Goal: Task Accomplishment & Management: Complete application form

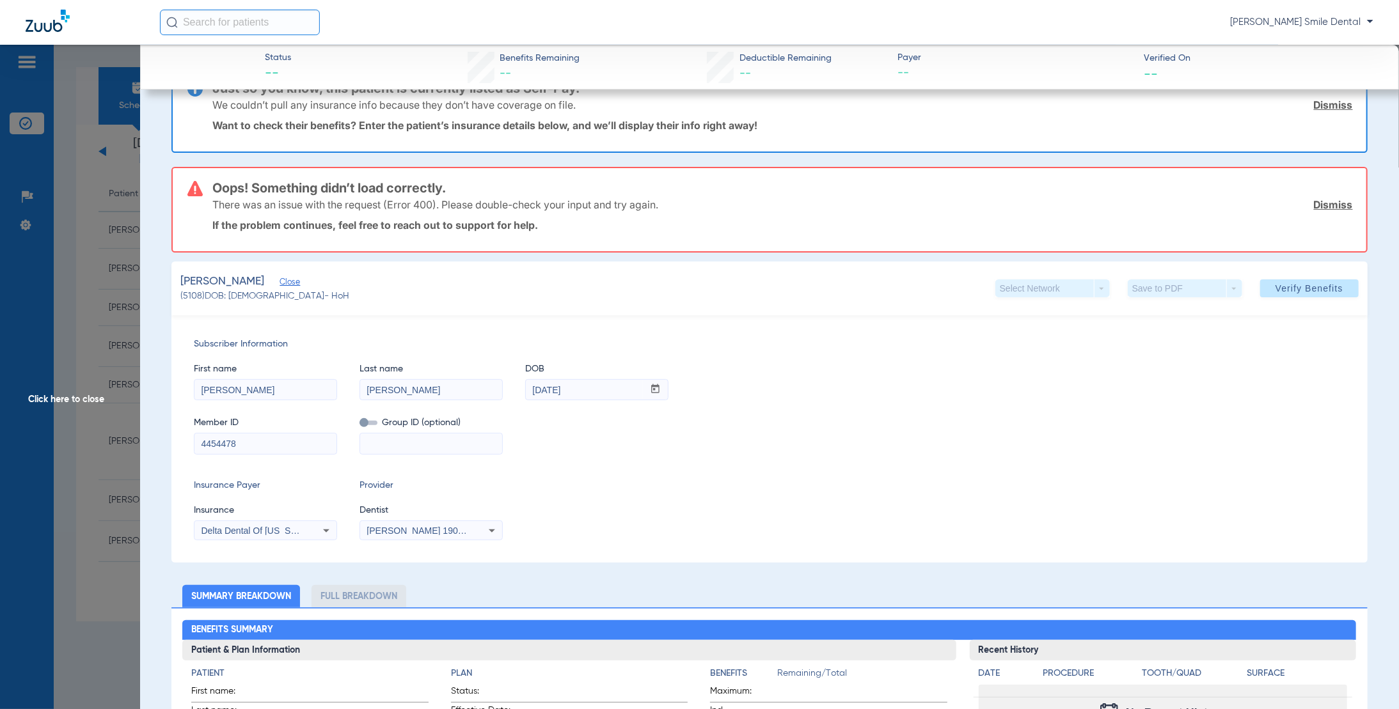
scroll to position [64, 0]
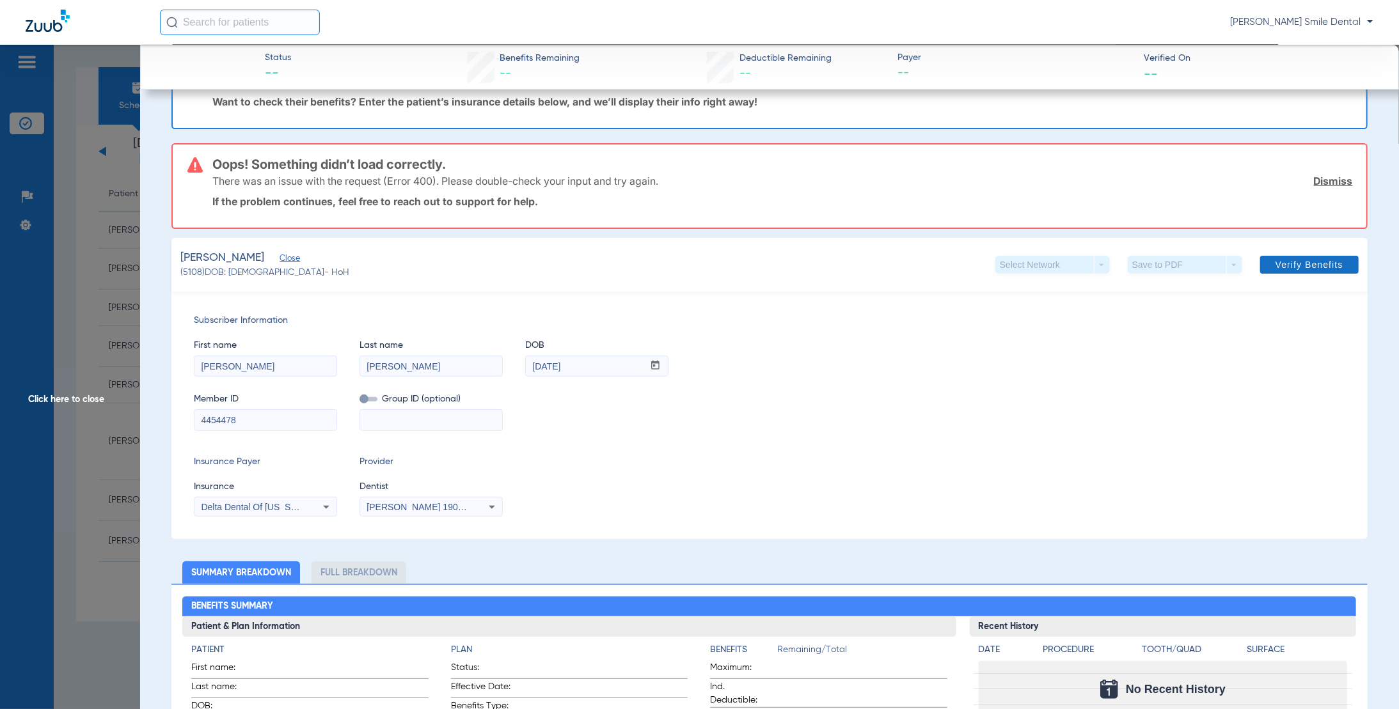
click at [1289, 262] on span "Verify Benefits" at bounding box center [1309, 265] width 68 height 10
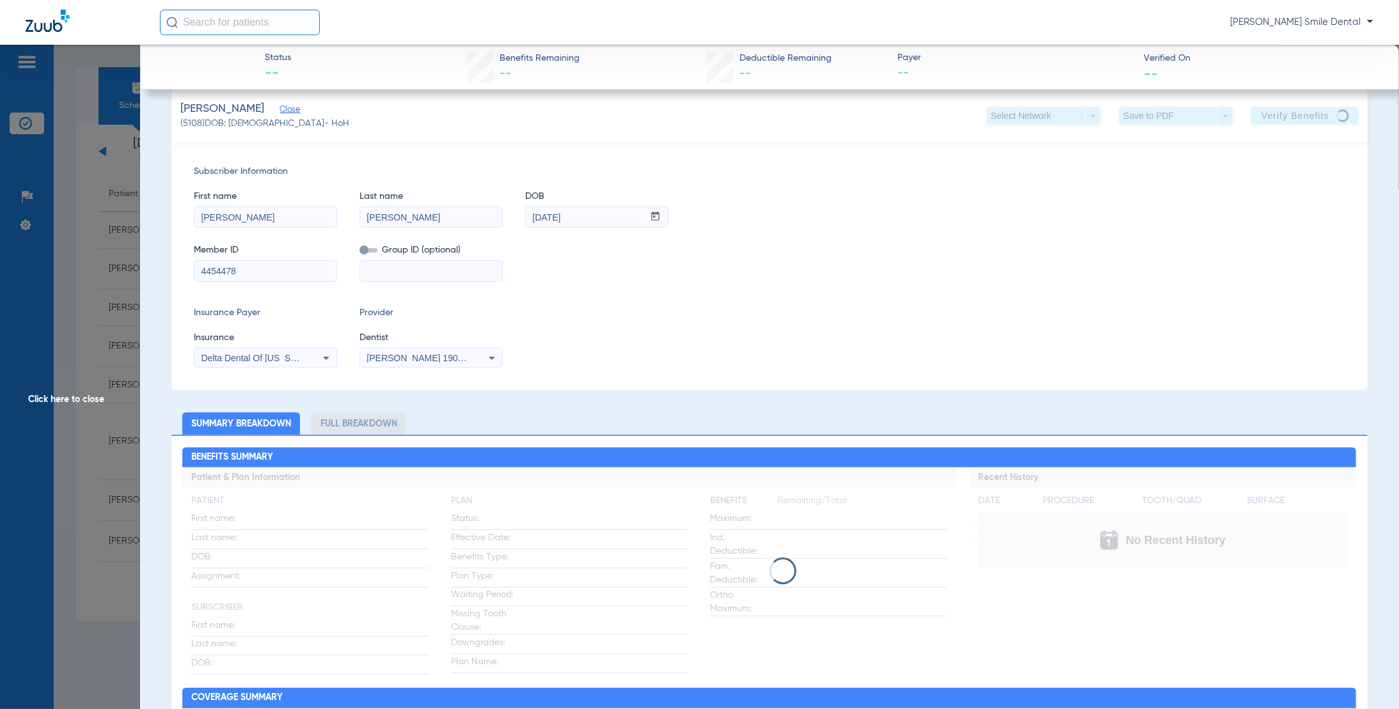
scroll to position [0, 0]
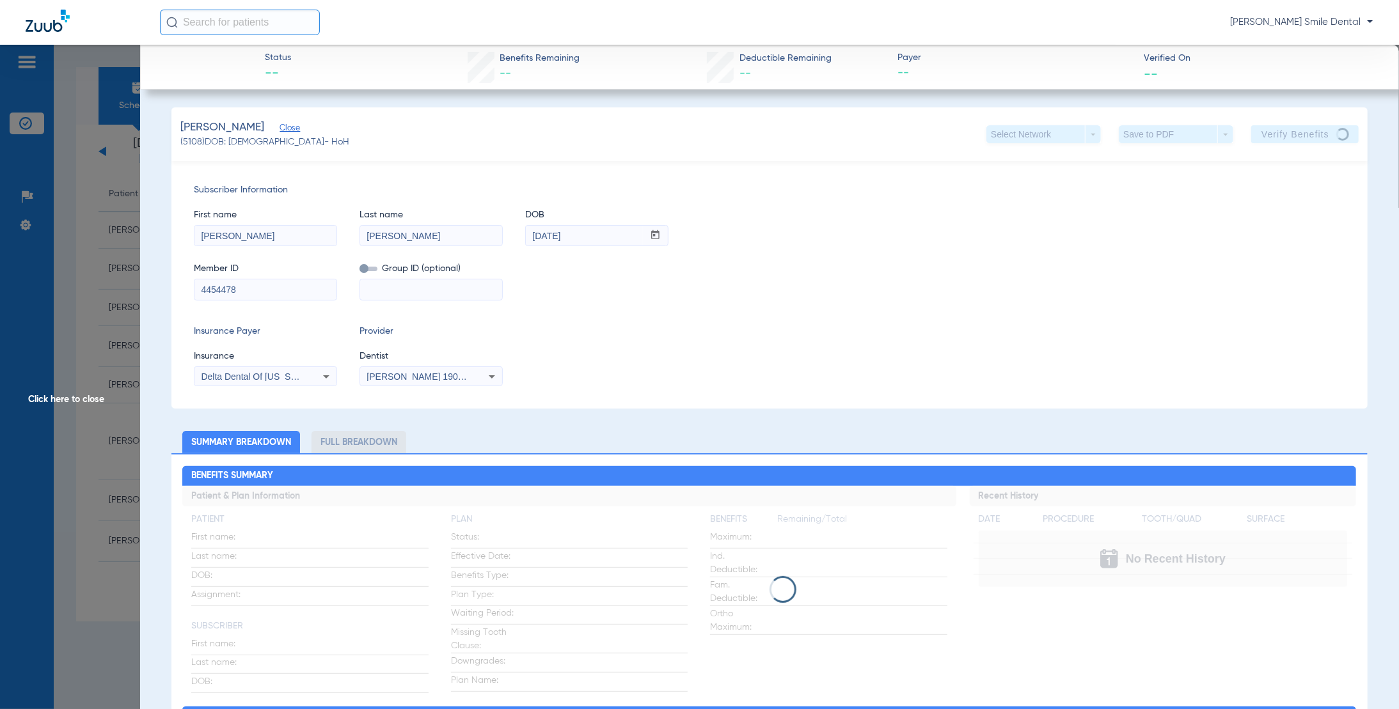
click at [424, 297] on input at bounding box center [431, 289] width 142 height 20
click at [427, 293] on input at bounding box center [431, 289] width 142 height 20
paste input "32425"
type input "32425"
click at [1274, 130] on app-verify-button "Verify Benefits" at bounding box center [1304, 134] width 107 height 18
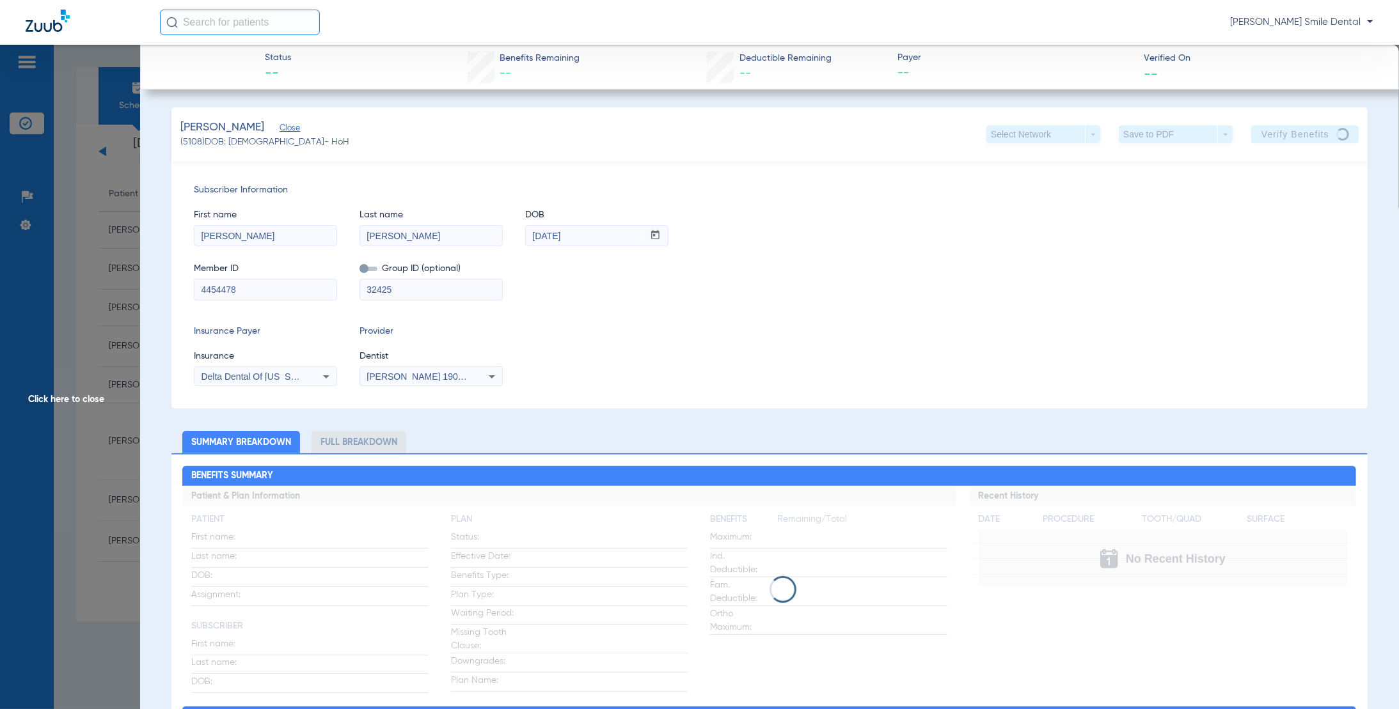
click at [1270, 130] on app-verify-button "Verify Benefits" at bounding box center [1304, 134] width 107 height 18
drag, startPoint x: 1270, startPoint y: 130, endPoint x: 1152, endPoint y: 342, distance: 242.5
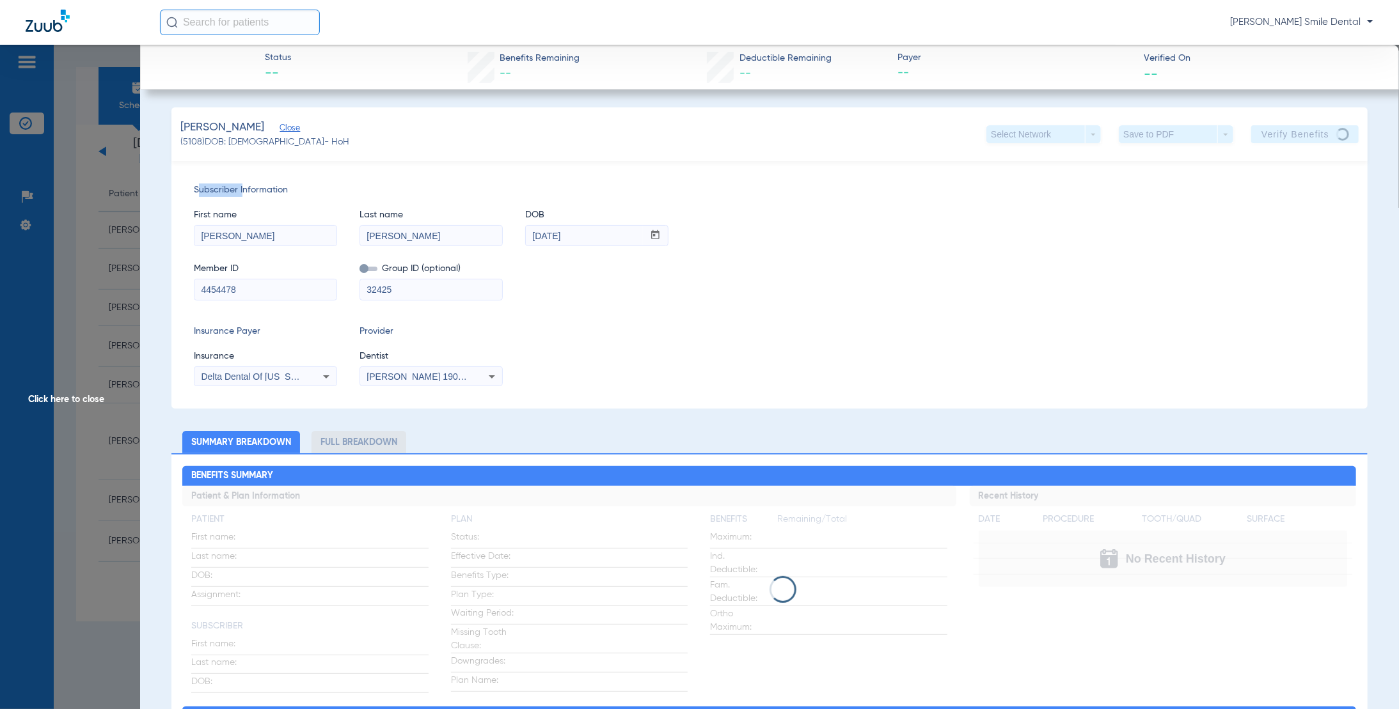
click at [1152, 342] on div "Subscriber Information First name [PERSON_NAME] Last name [PERSON_NAME] DOB mm …" at bounding box center [769, 285] width 1196 height 248
click at [1278, 136] on app-verify-button "Verify Benefits" at bounding box center [1304, 134] width 107 height 18
drag, startPoint x: 773, startPoint y: 452, endPoint x: 780, endPoint y: 440, distance: 14.0
click at [819, 507] on app-loading-indicator at bounding box center [769, 589] width 1174 height 207
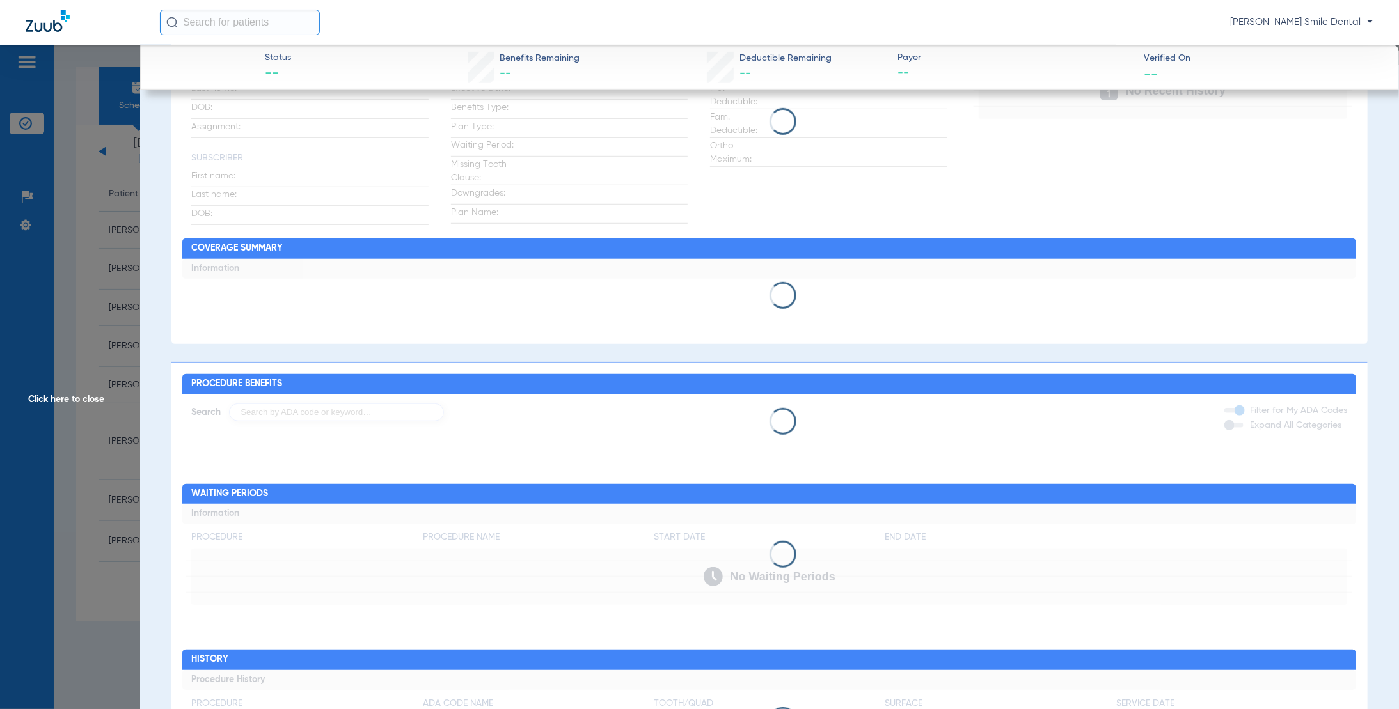
scroll to position [445, 0]
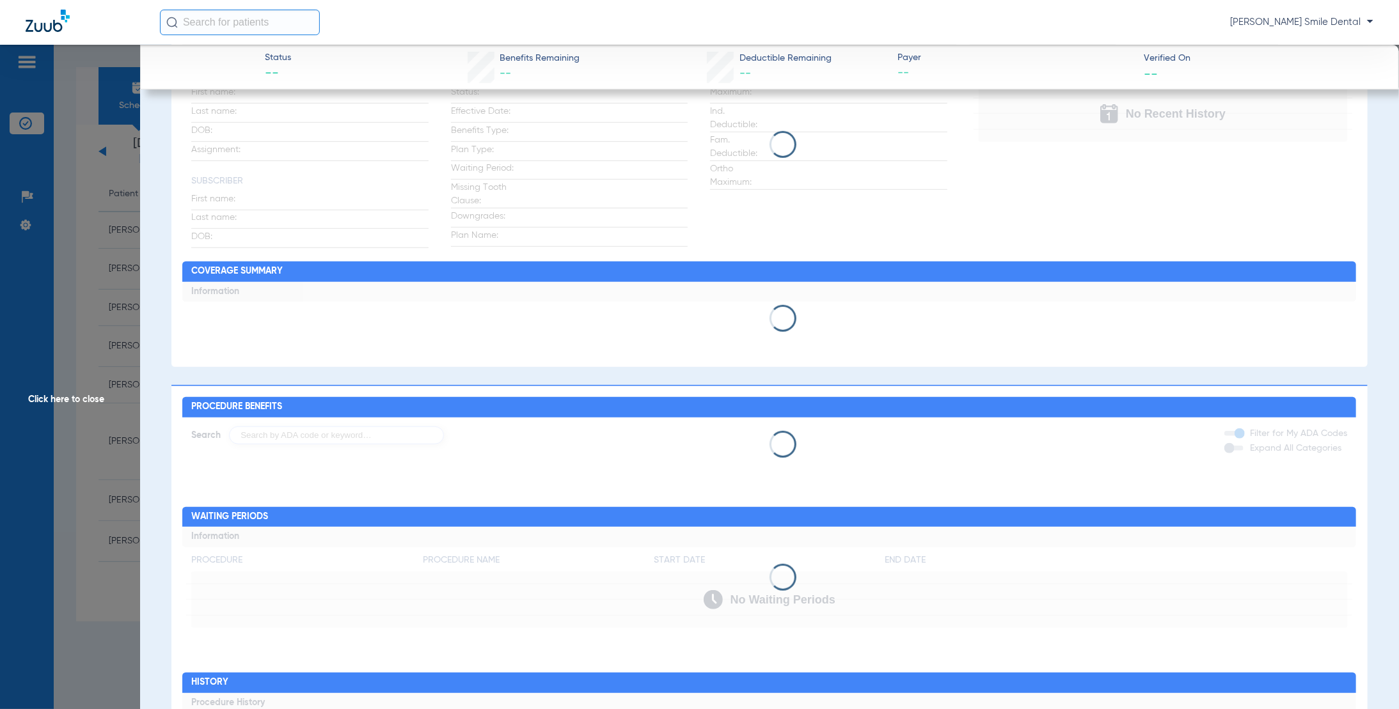
click at [70, 398] on span "Click here to close" at bounding box center [70, 399] width 140 height 709
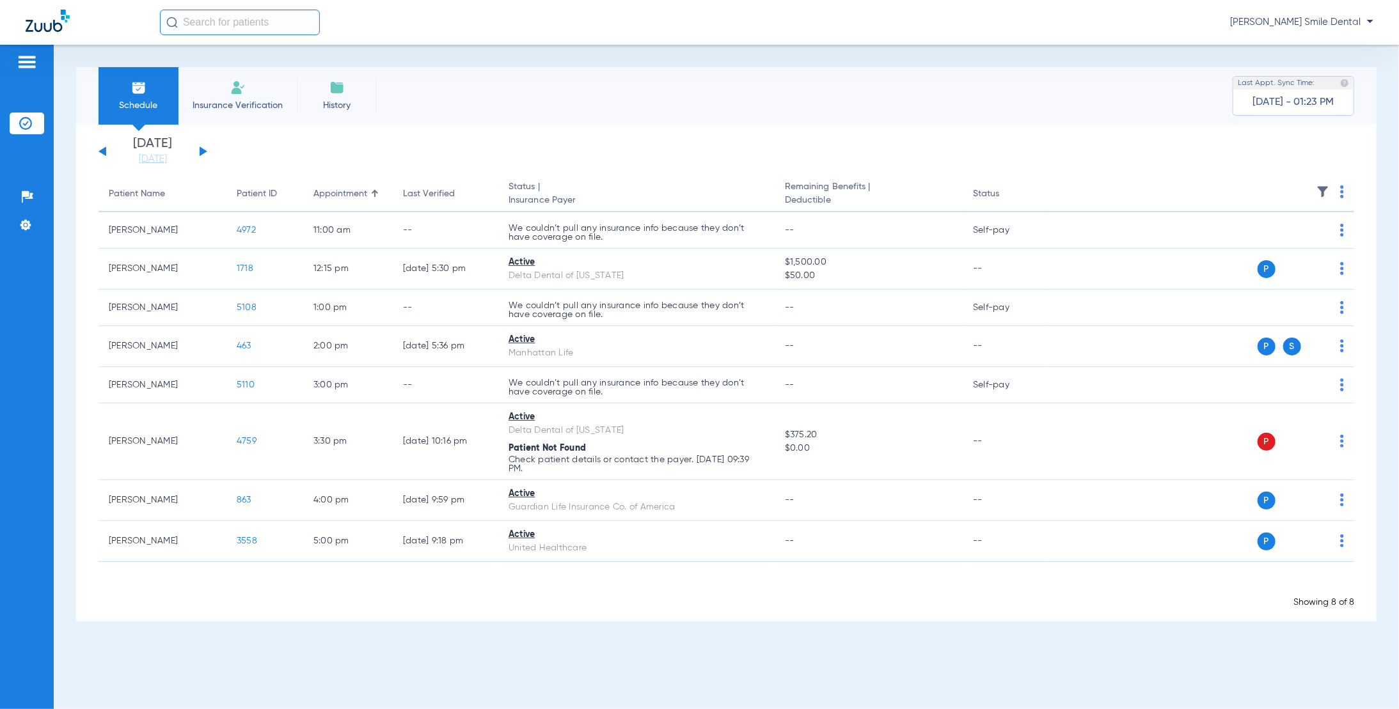
scroll to position [0, 0]
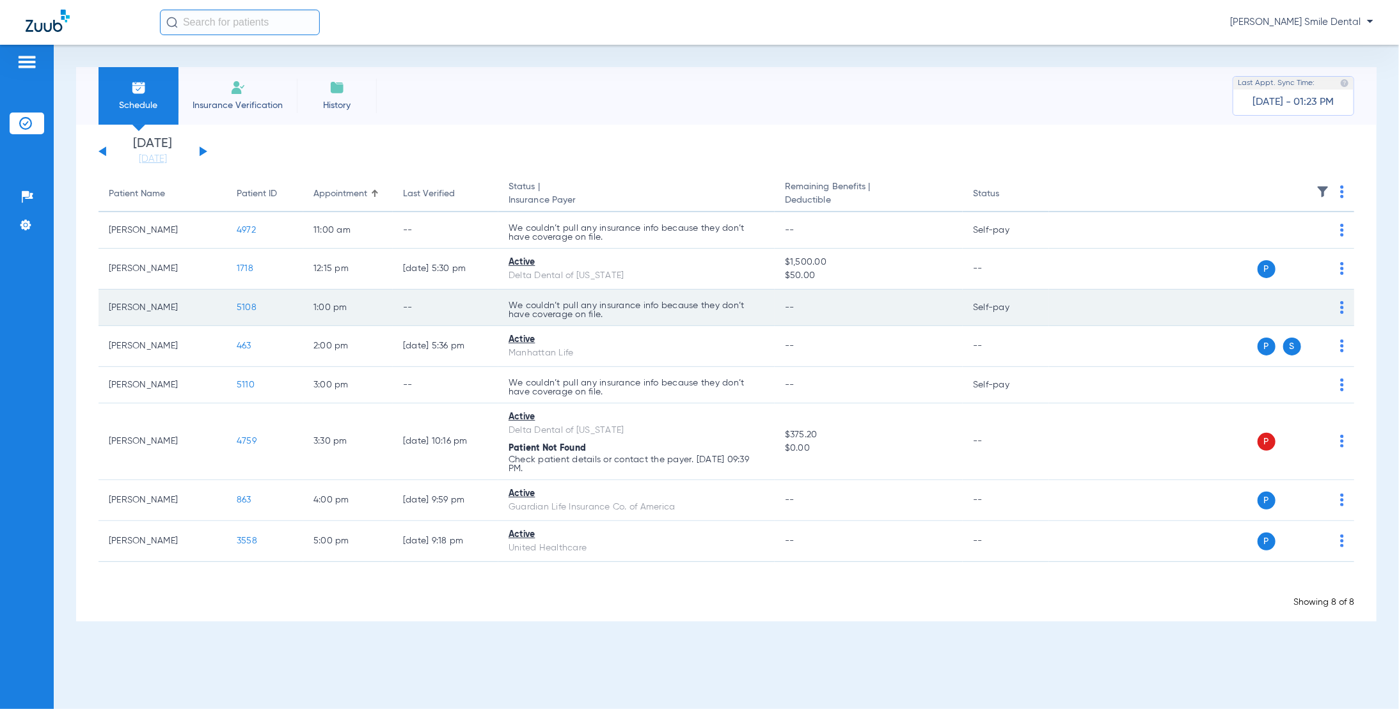
click at [248, 303] on span "5108" at bounding box center [247, 307] width 20 height 9
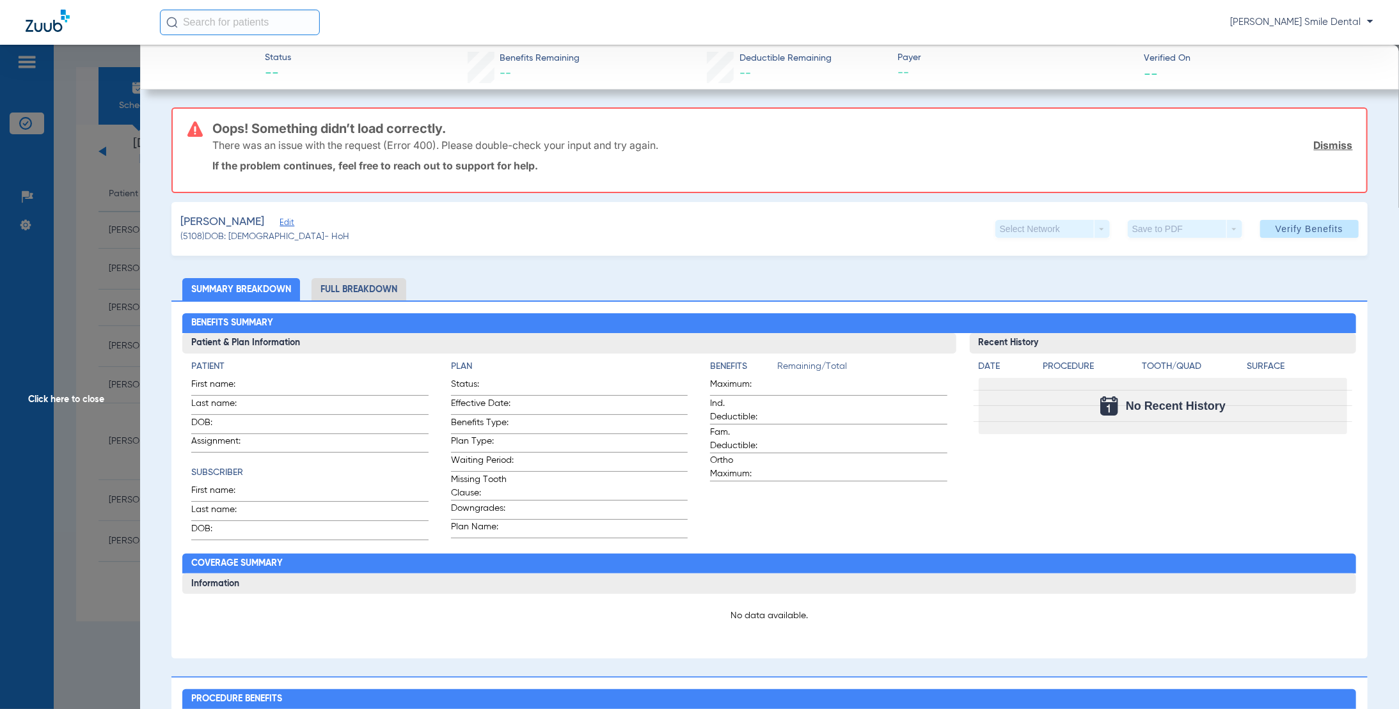
click at [291, 220] on span "Edit" at bounding box center [285, 224] width 12 height 12
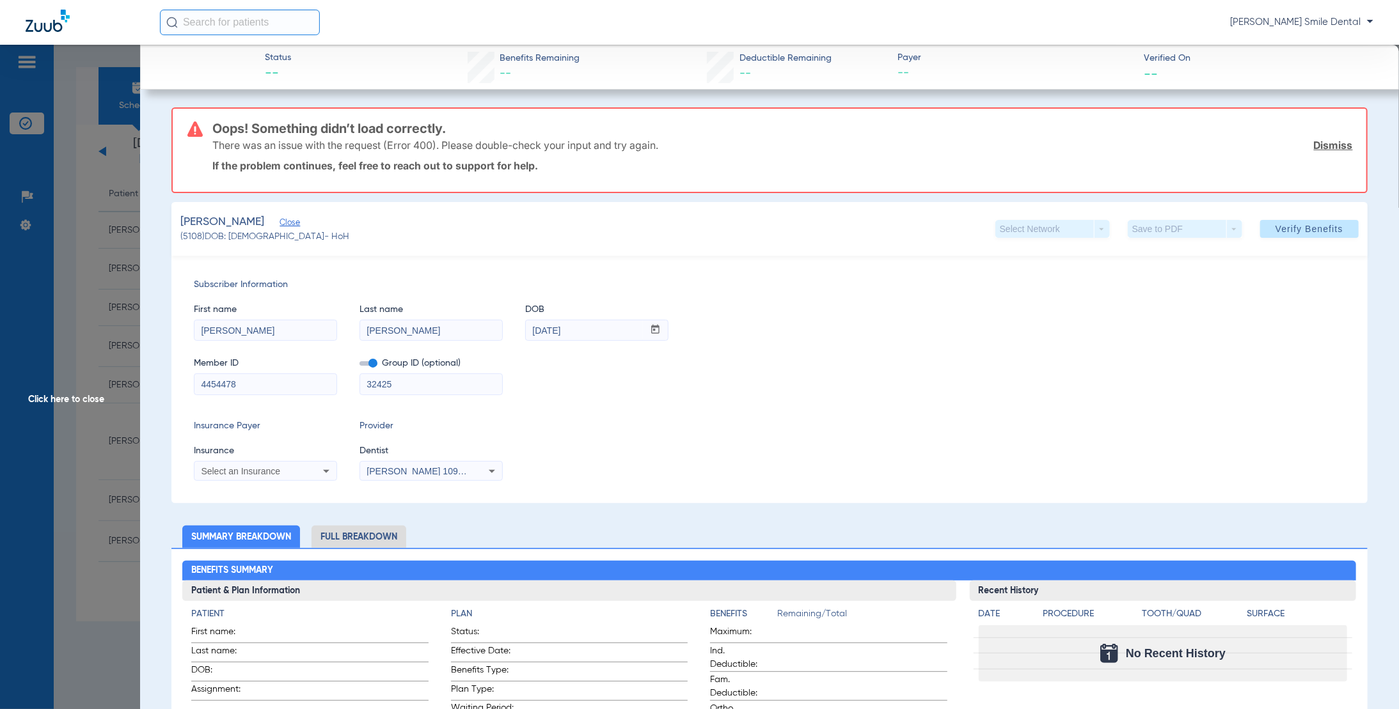
click at [283, 470] on div "Select an Insurance" at bounding box center [252, 471] width 103 height 9
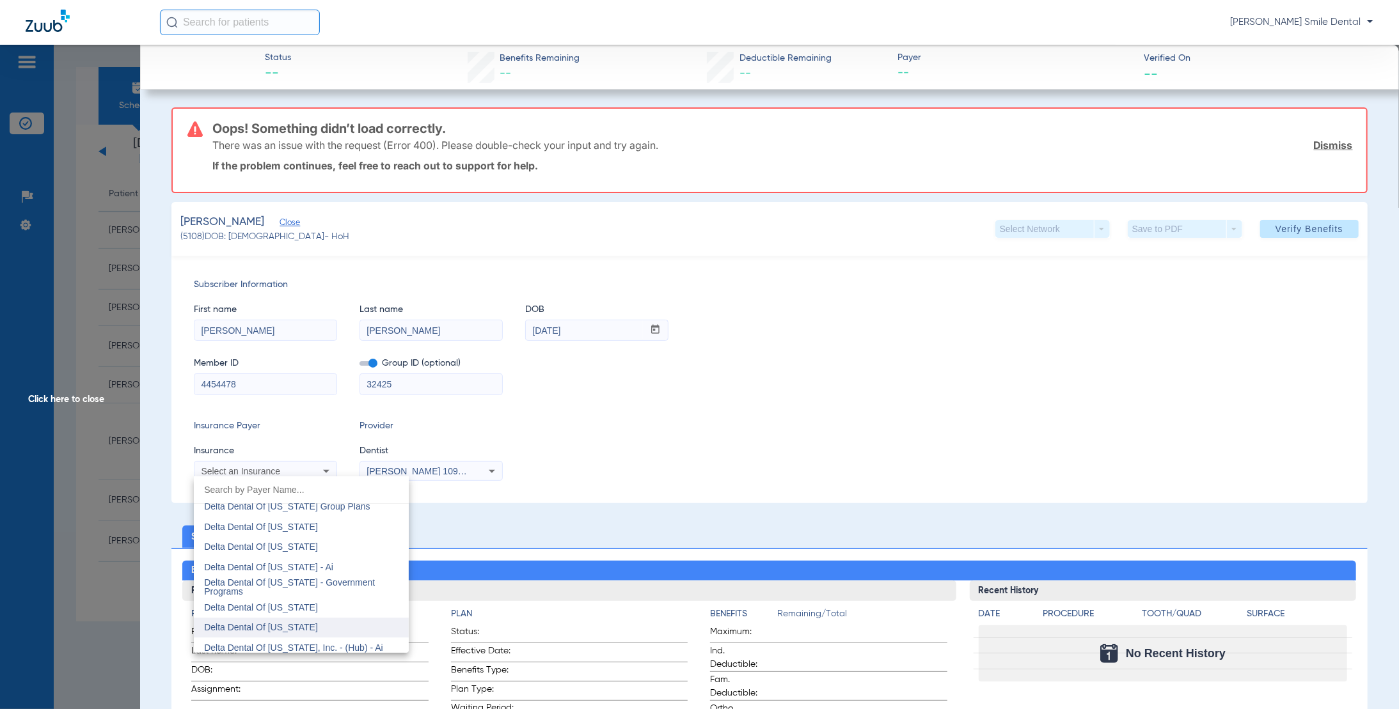
scroll to position [2686, 0]
click at [317, 549] on mat-option "Delta Dental Of [US_STATE]" at bounding box center [301, 548] width 215 height 20
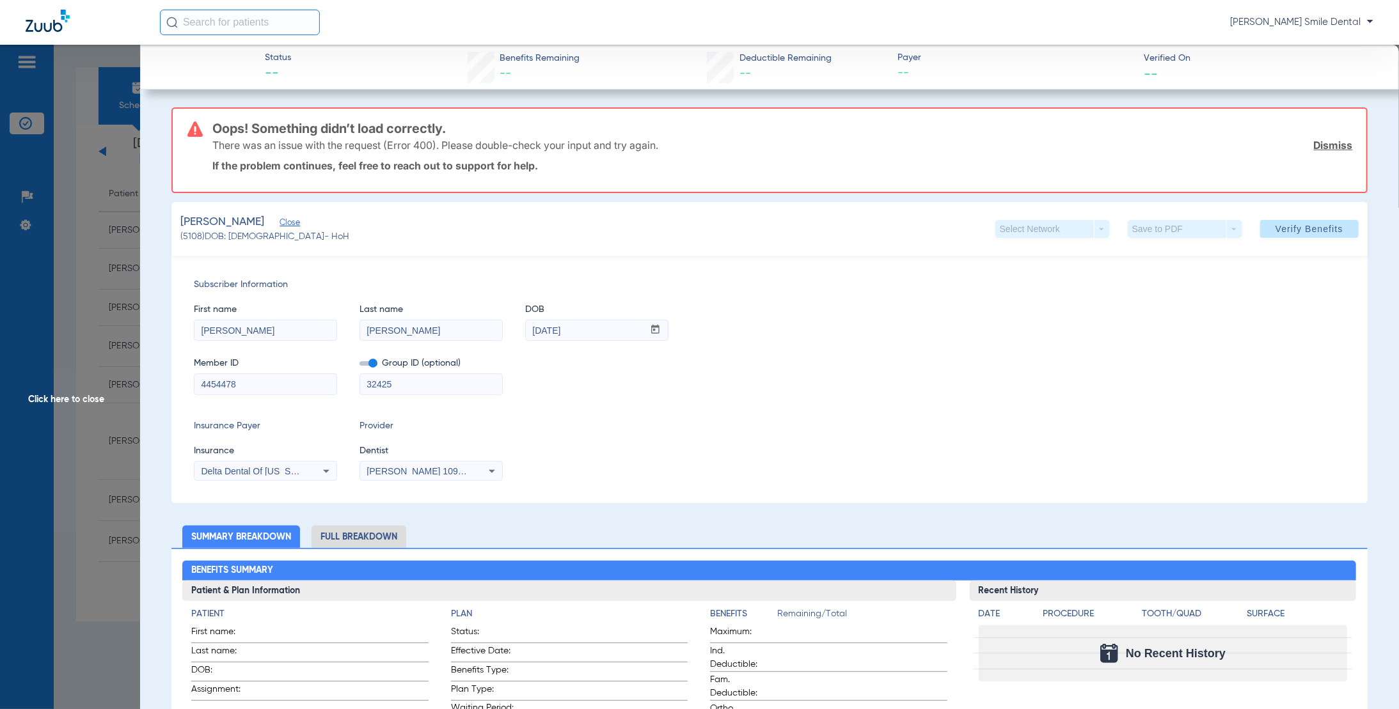
click at [428, 473] on span "[PERSON_NAME] 1093759672" at bounding box center [429, 471] width 126 height 10
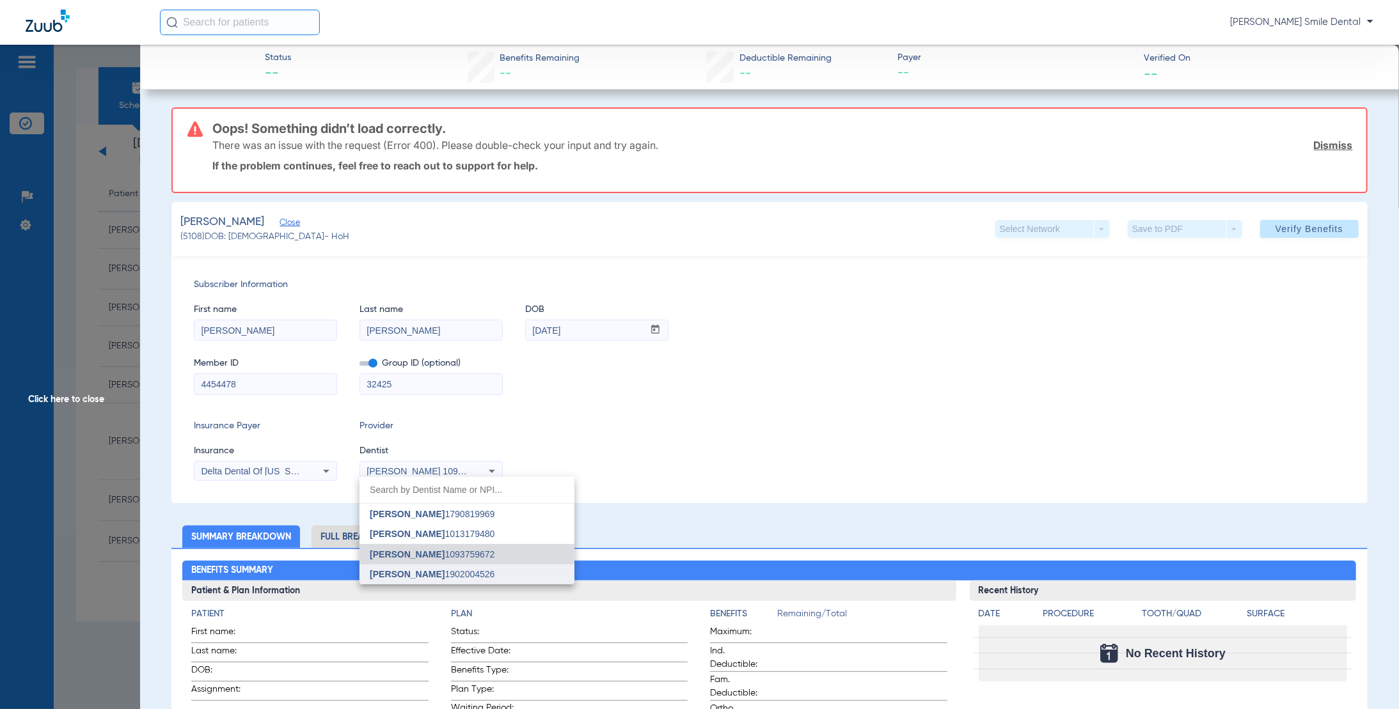
click at [456, 570] on span "[PERSON_NAME] 1902004526" at bounding box center [432, 574] width 125 height 9
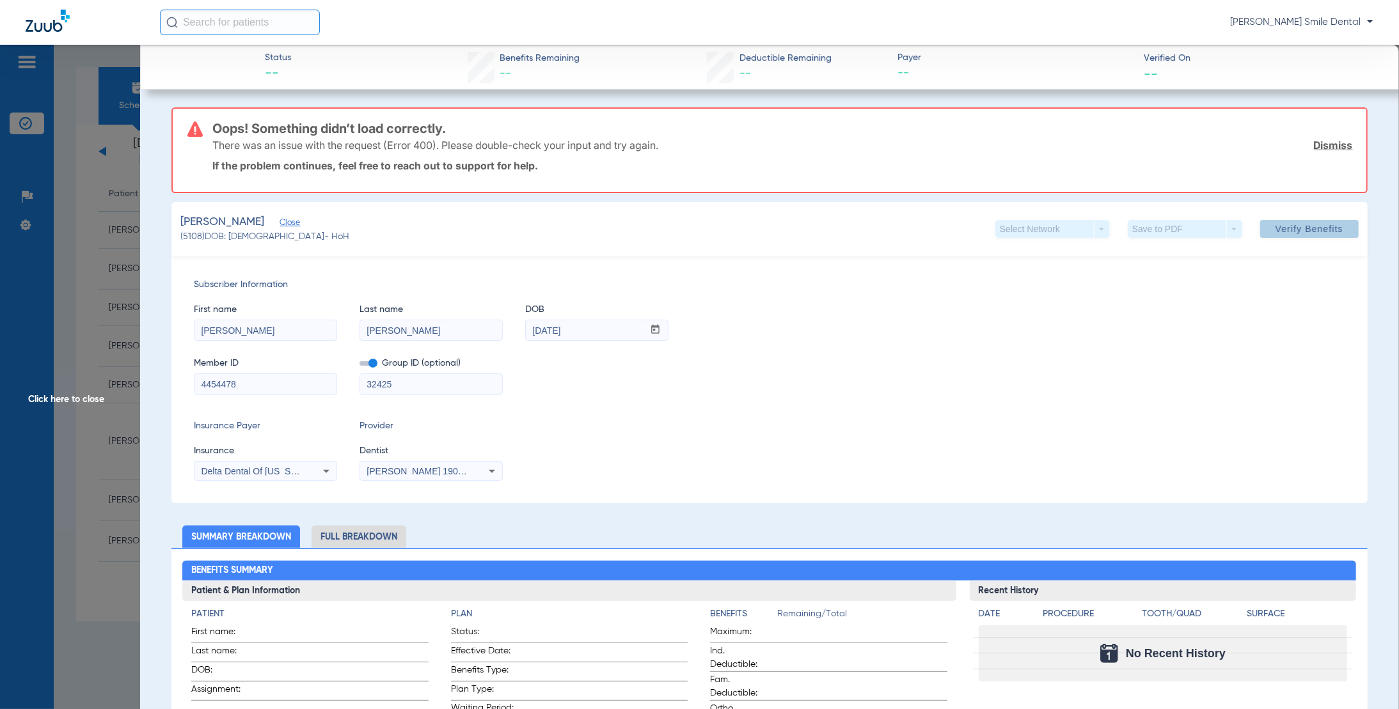
click at [1297, 225] on button "Verify Benefits" at bounding box center [1309, 229] width 98 height 18
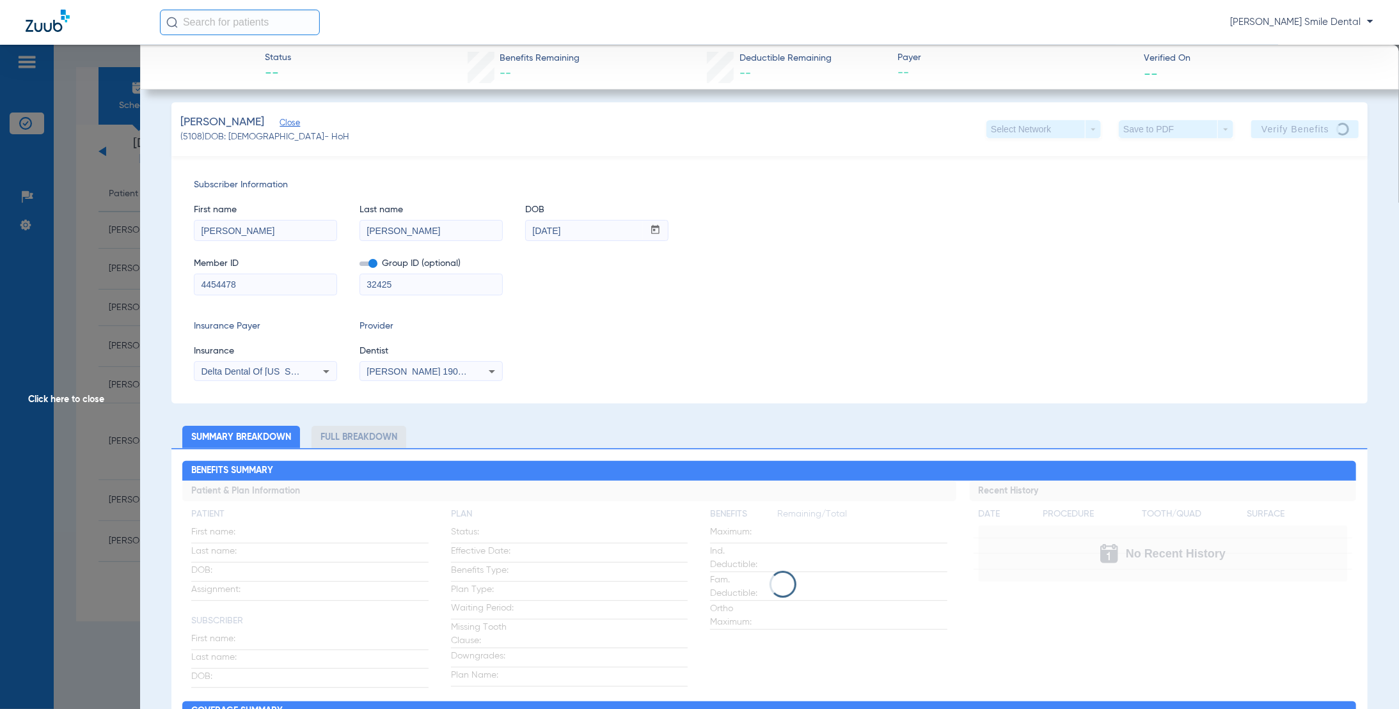
scroll to position [0, 0]
